Goal: Information Seeking & Learning: Learn about a topic

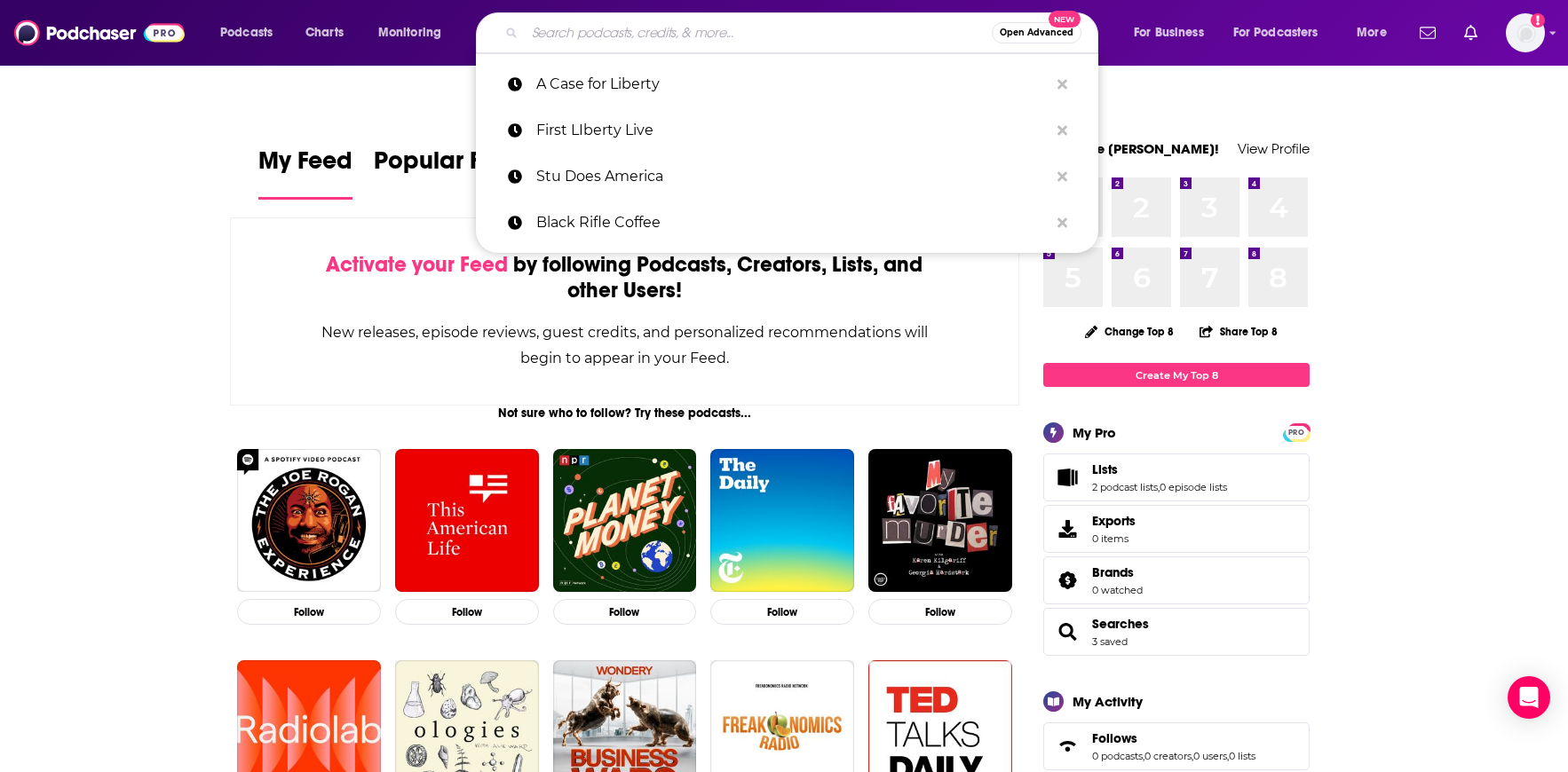
click at [598, 36] on input "Search podcasts, credits, & more..." at bounding box center [757, 32] width 467 height 28
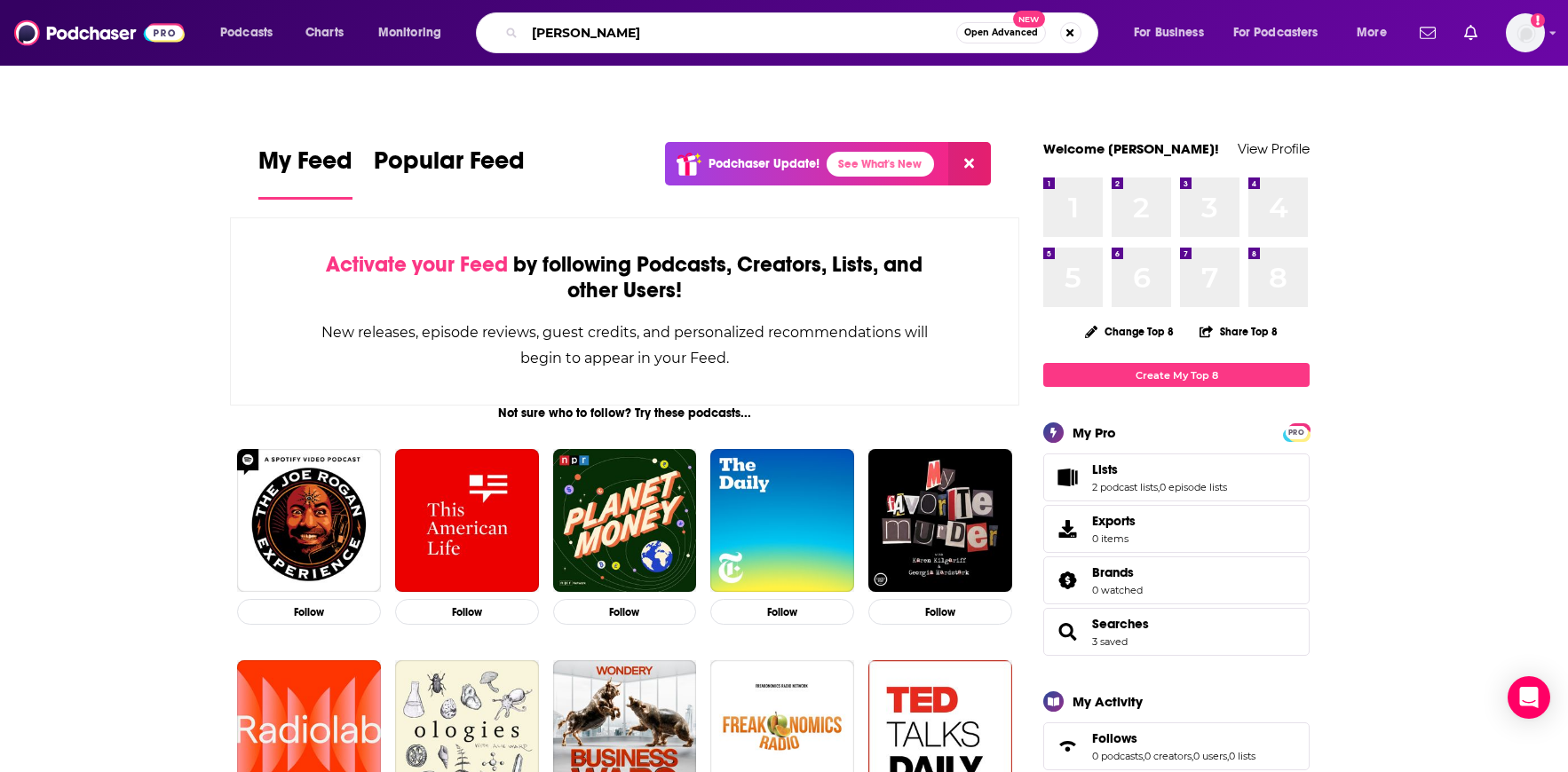
type input "[PERSON_NAME]"
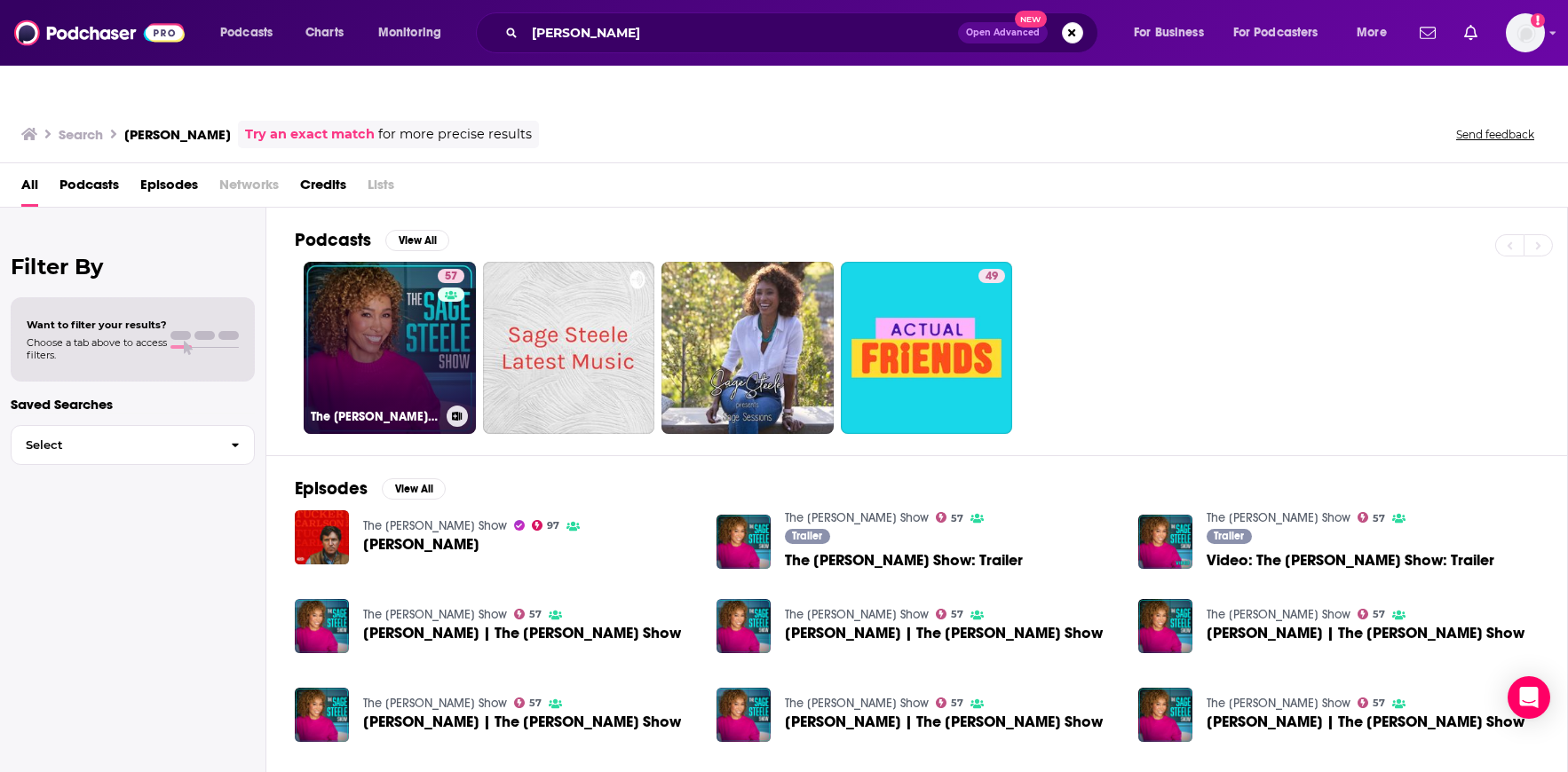
click at [427, 286] on link "57 The [PERSON_NAME] Show" at bounding box center [389, 348] width 173 height 173
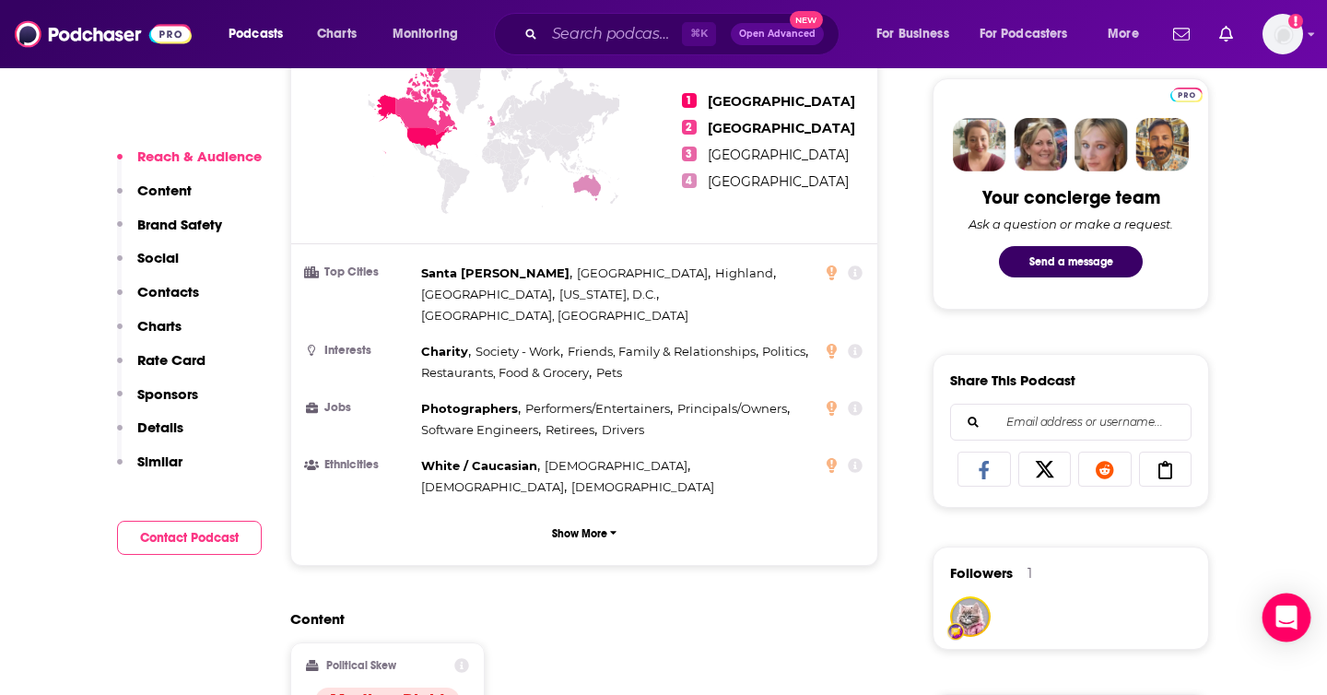
scroll to position [908, 0]
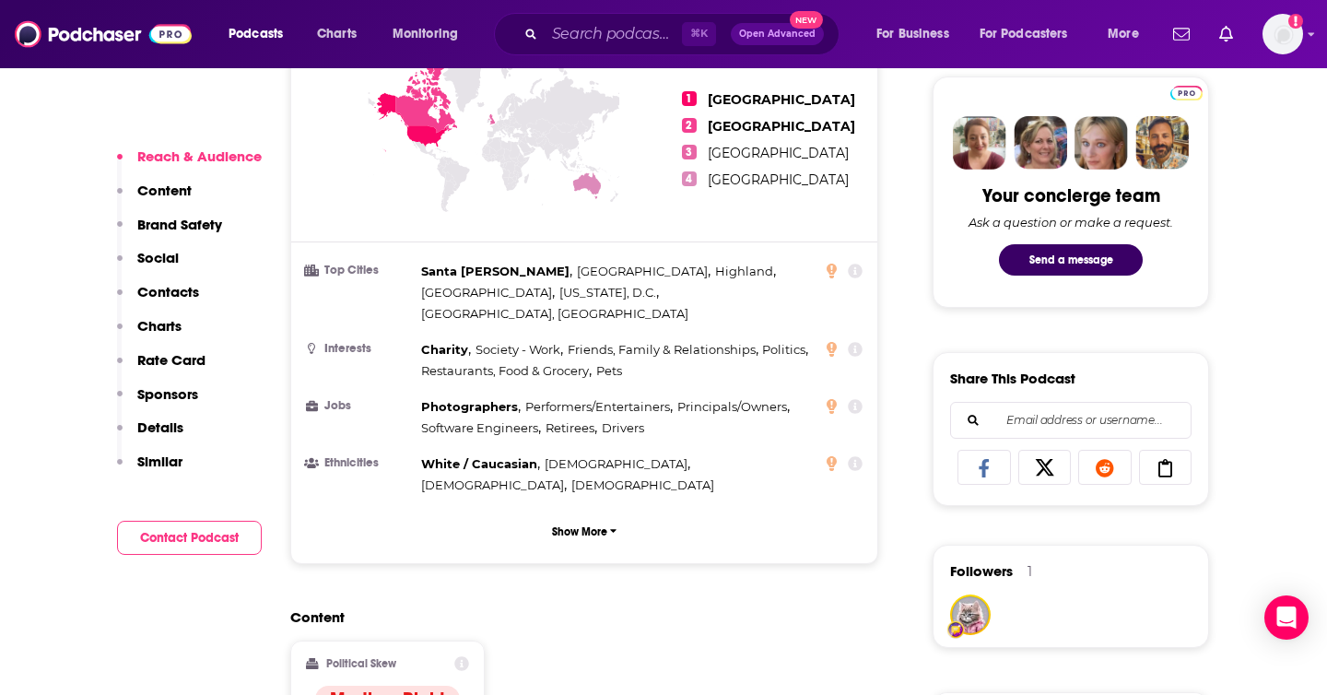
click at [181, 389] on p "Sponsors" at bounding box center [167, 394] width 61 height 18
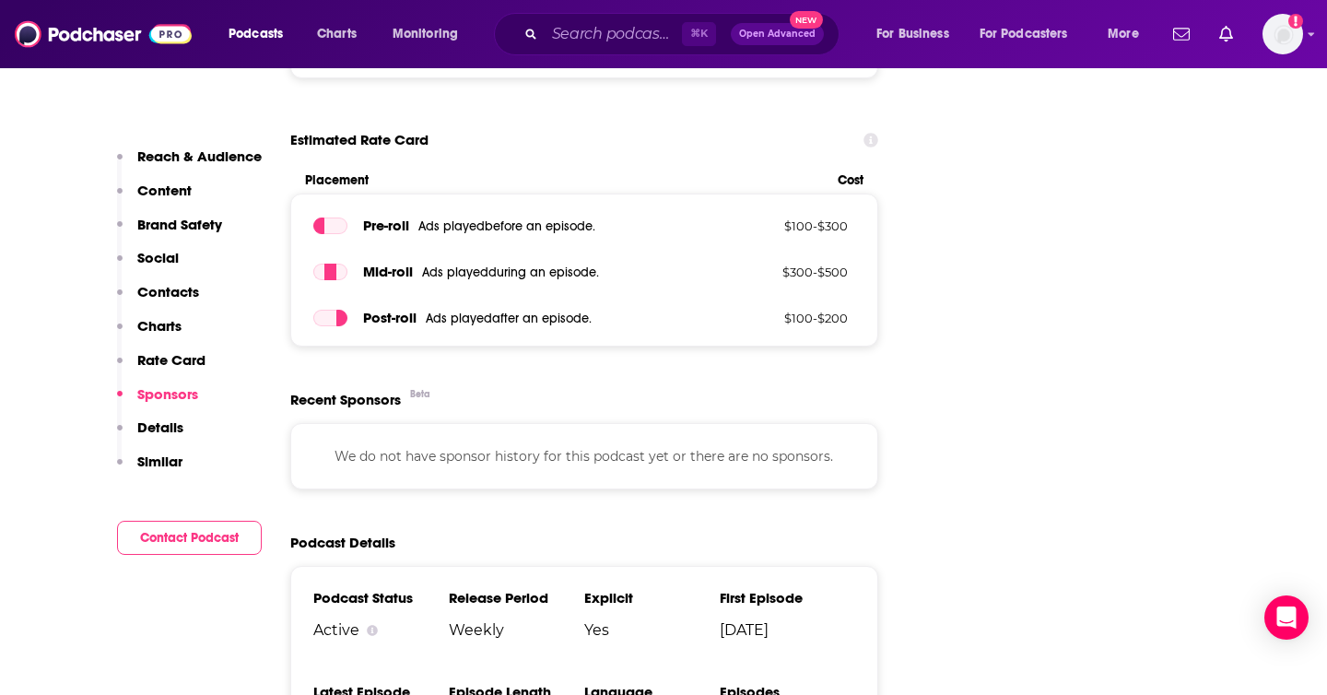
scroll to position [2296, 0]
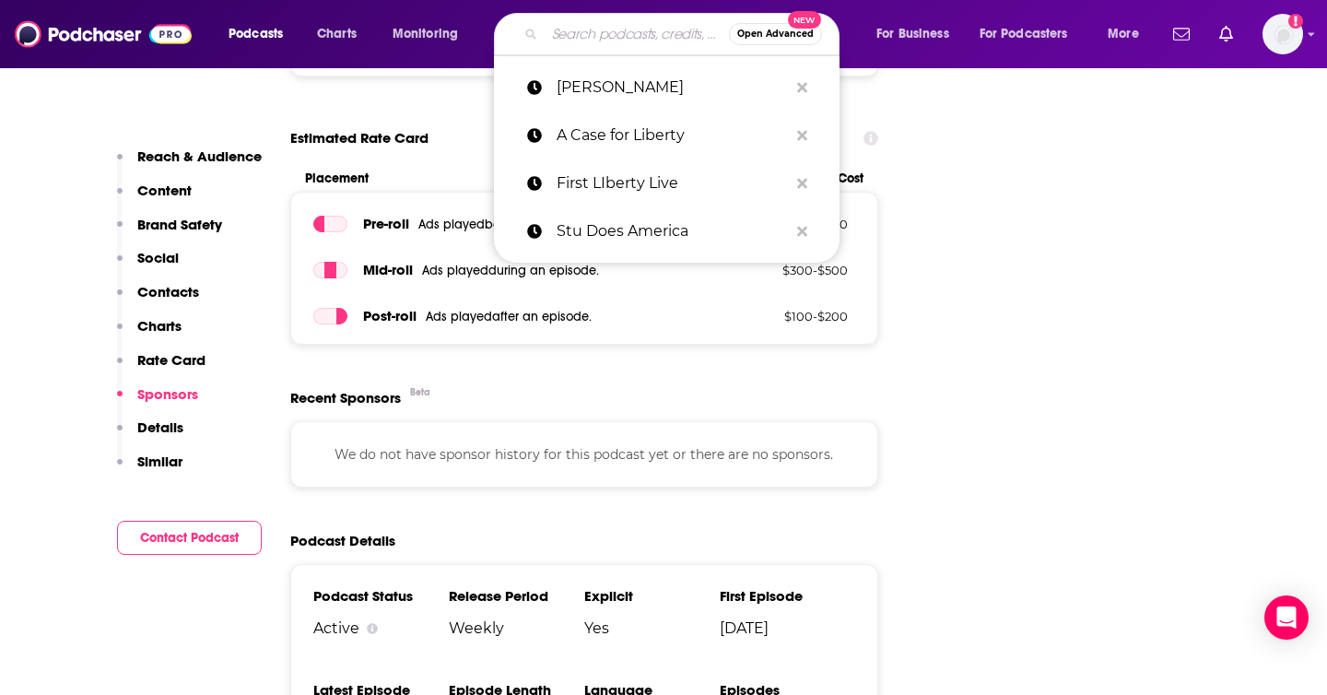
click at [614, 29] on input "Search podcasts, credits, & more..." at bounding box center [636, 33] width 184 height 29
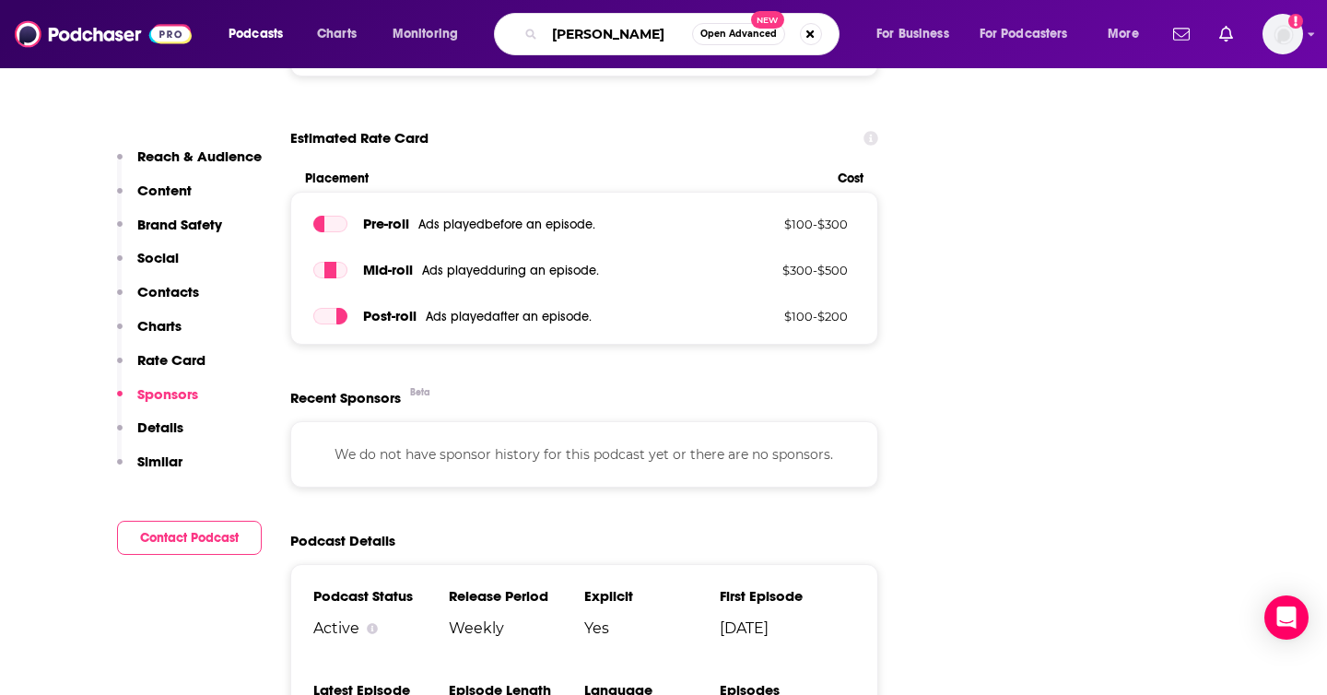
type input "[PERSON_NAME]"
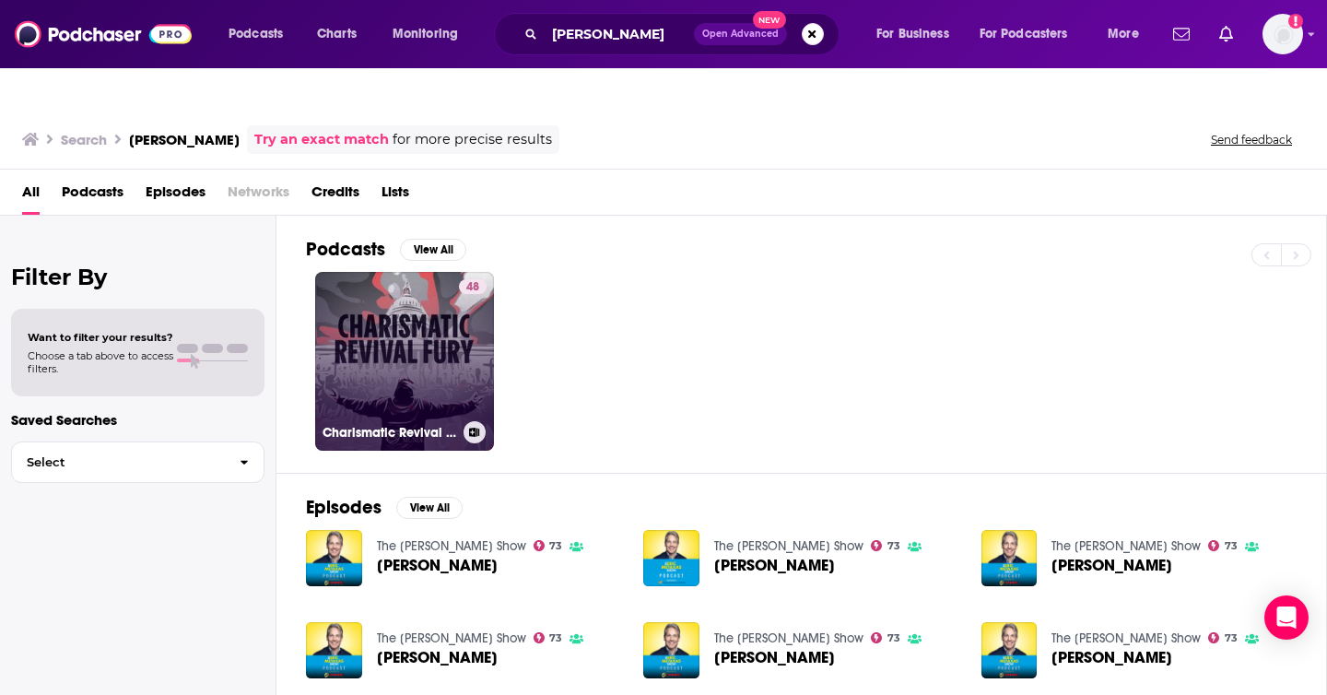
click at [417, 297] on link "48 Charismatic Revival Fury: The New Apostolic Reformation" at bounding box center [404, 361] width 179 height 179
